Goal: Communication & Community: Answer question/provide support

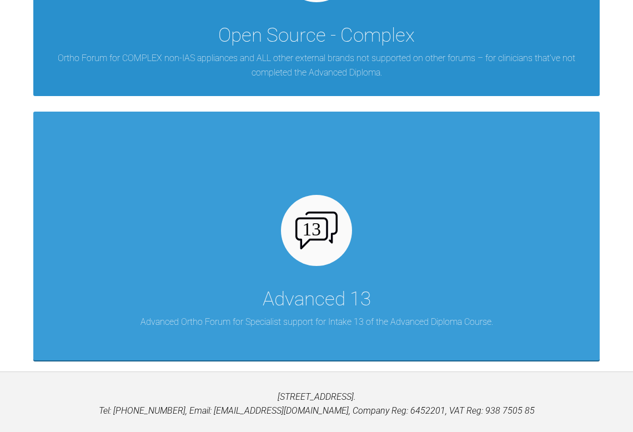
scroll to position [971, 0]
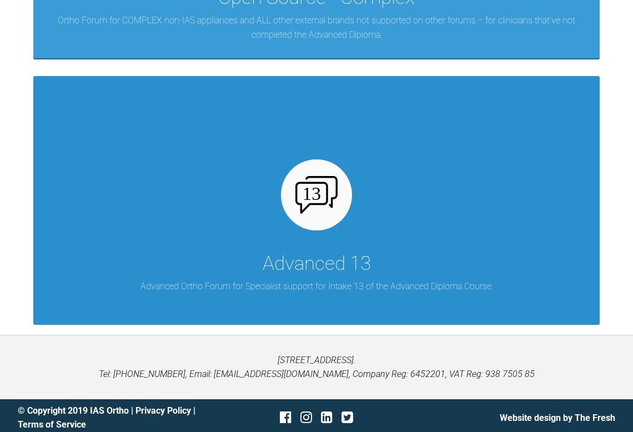
click at [316, 256] on div "Advanced 13" at bounding box center [316, 263] width 108 height 31
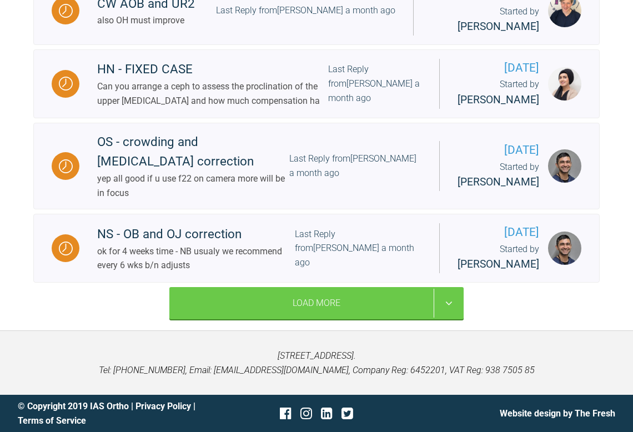
scroll to position [1611, 0]
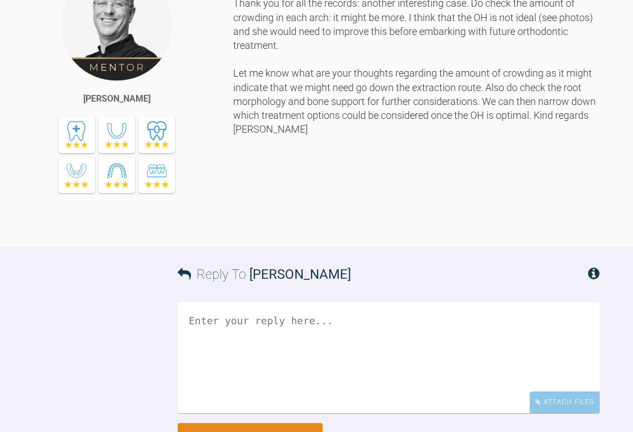
scroll to position [731, 0]
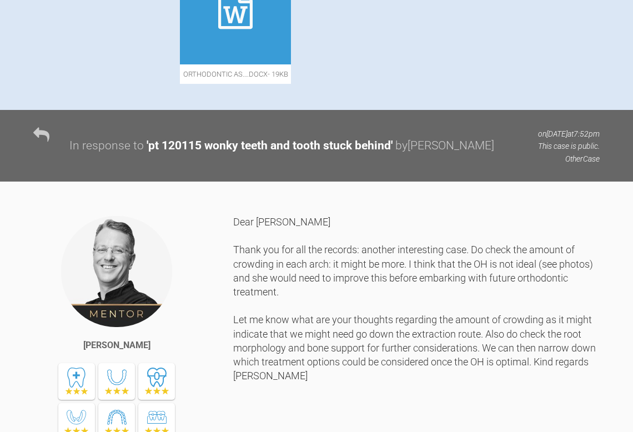
click at [252, 29] on icon at bounding box center [235, 9] width 34 height 40
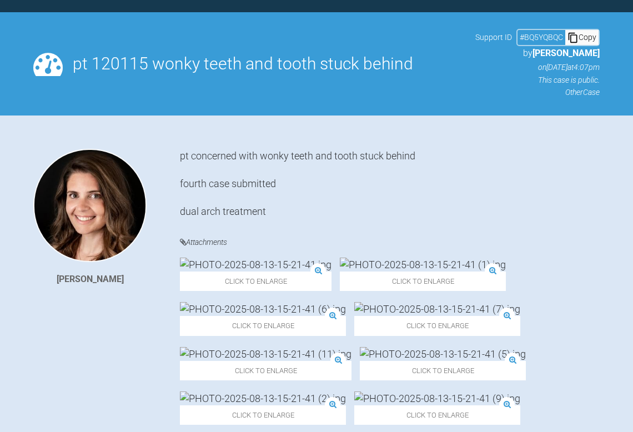
scroll to position [107, 0]
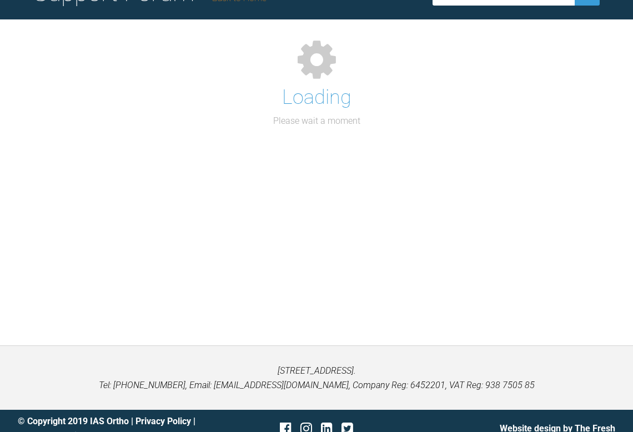
scroll to position [105, 0]
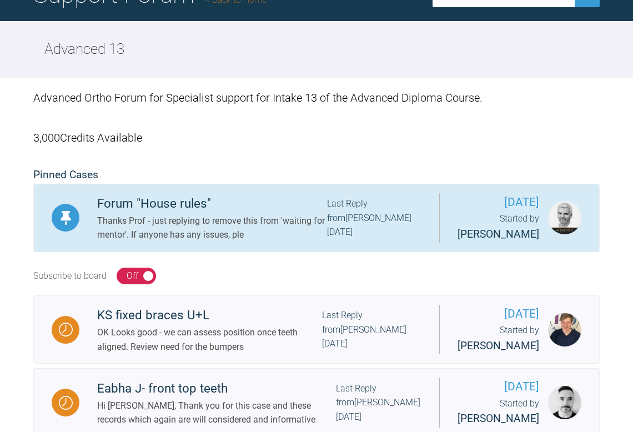
click at [191, 231] on div "Thanks Prof - just replying to remove this from 'waiting for mentor'. If anyone…" at bounding box center [212, 228] width 230 height 28
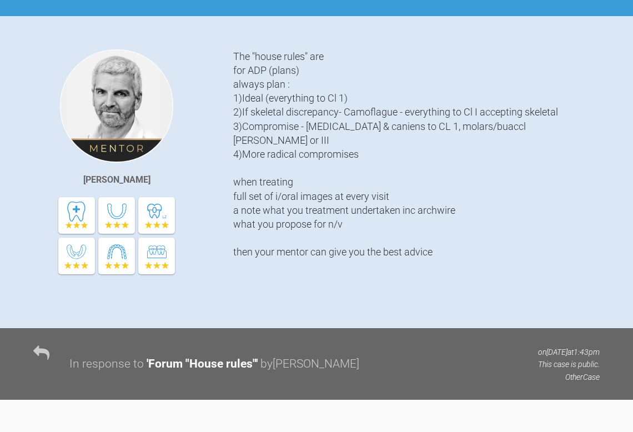
scroll to position [214, 0]
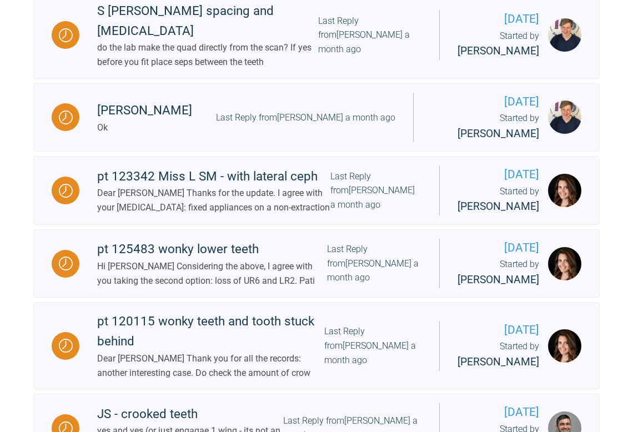
scroll to position [1015, 0]
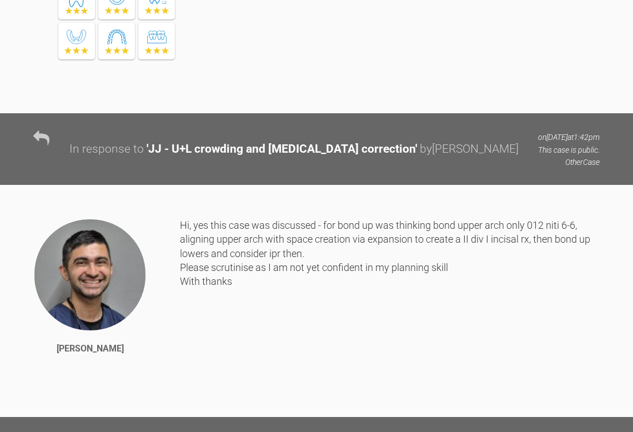
scroll to position [861, 0]
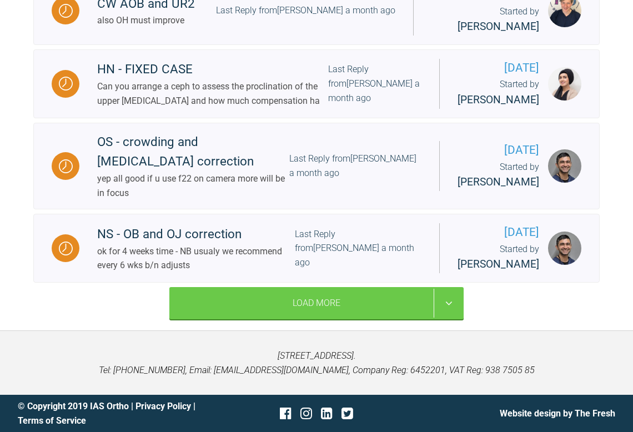
scroll to position [1833, 0]
